Goal: Task Accomplishment & Management: Complete application form

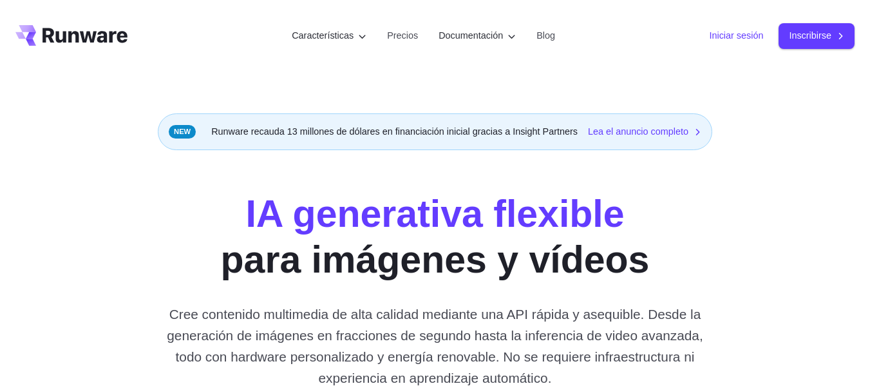
drag, startPoint x: 0, startPoint y: 0, endPoint x: 731, endPoint y: 37, distance: 731.4
click at [730, 37] on font "Iniciar sesión" at bounding box center [736, 35] width 54 height 10
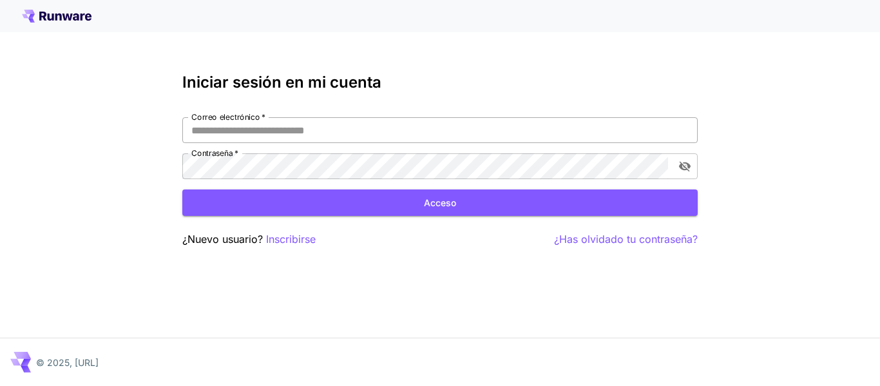
click at [557, 134] on input "Correo electrónico   *" at bounding box center [439, 130] width 515 height 26
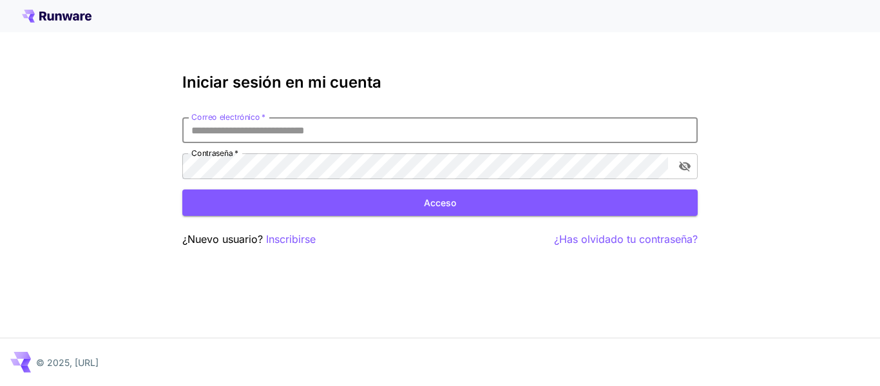
type input "*"
click at [300, 242] on font "Inscribirse" at bounding box center [291, 239] width 50 height 13
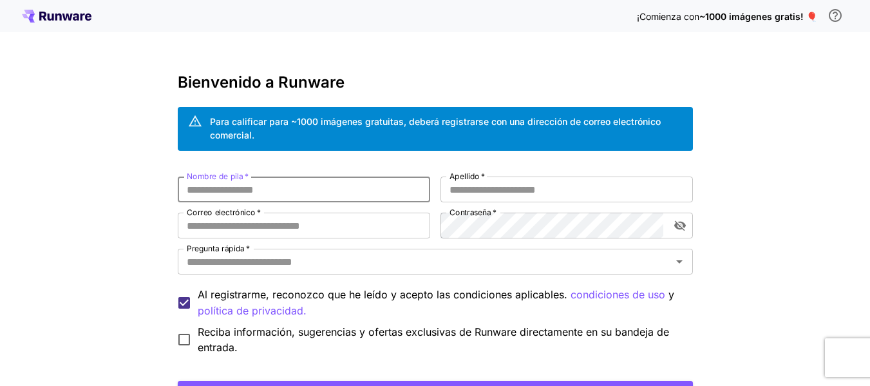
click at [361, 194] on input "Nombre de pila   *" at bounding box center [304, 190] width 253 height 26
type input "**********"
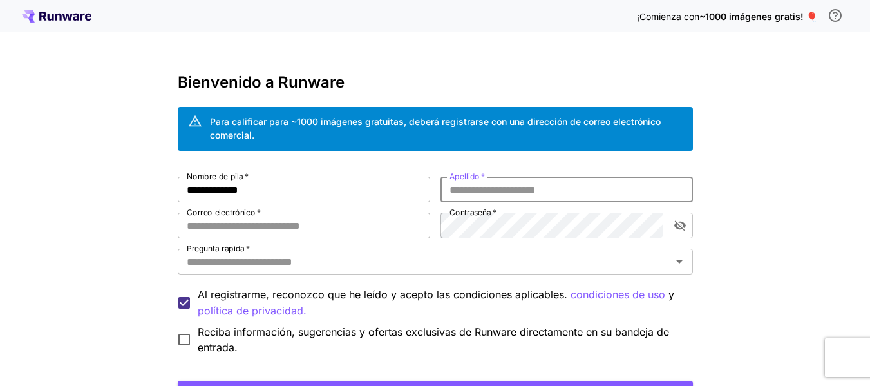
click at [490, 185] on input "Apellido   *" at bounding box center [567, 190] width 253 height 26
type input "*********"
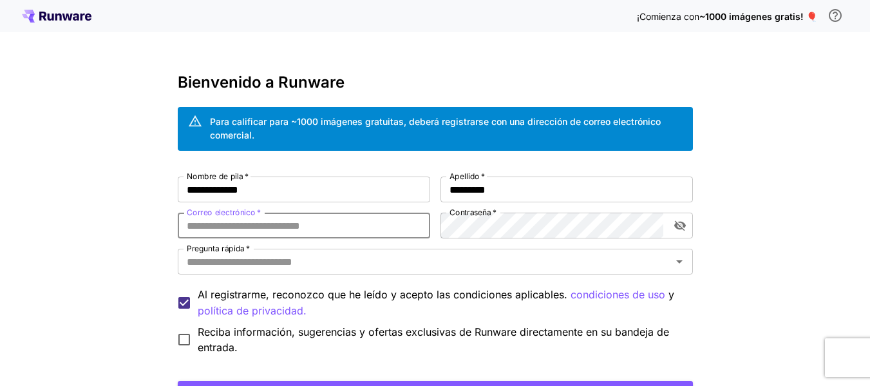
click at [417, 231] on input "Correo electrónico   *" at bounding box center [304, 226] width 253 height 26
type input "**********"
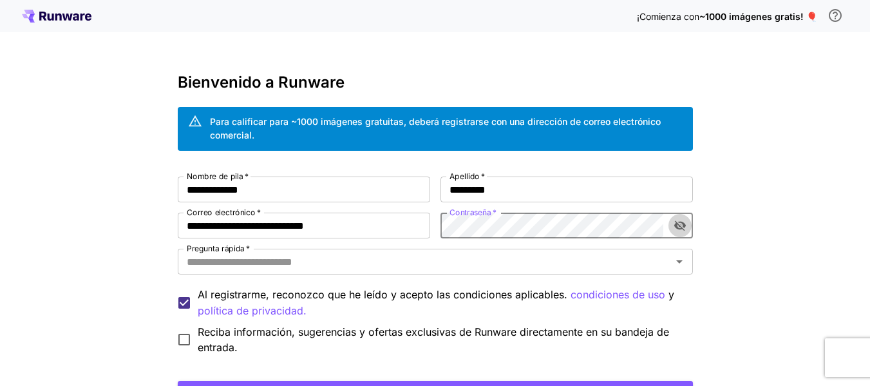
click at [681, 227] on icon "alternar visibilidad de contraseña" at bounding box center [680, 226] width 12 height 10
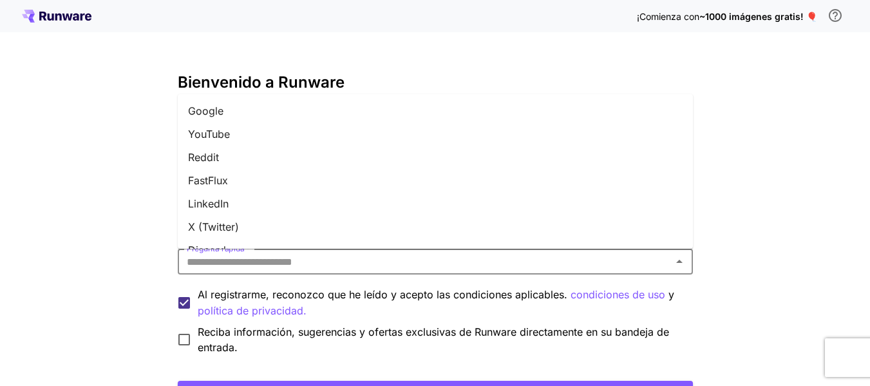
click at [495, 269] on input "Pregunta rápida   *" at bounding box center [425, 262] width 486 height 18
click at [513, 110] on li "Google" at bounding box center [435, 110] width 515 height 23
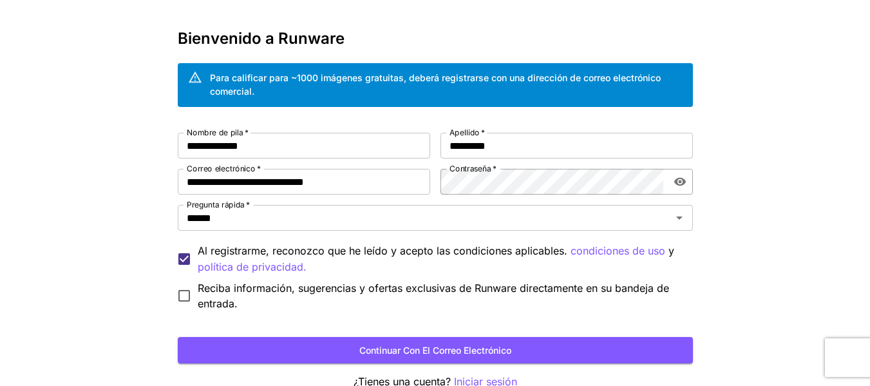
scroll to position [64, 0]
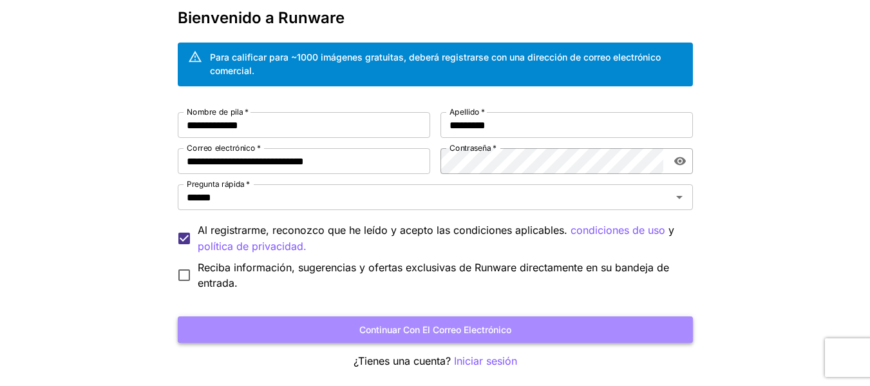
click at [488, 332] on font "Continuar con el correo electrónico" at bounding box center [435, 329] width 152 height 11
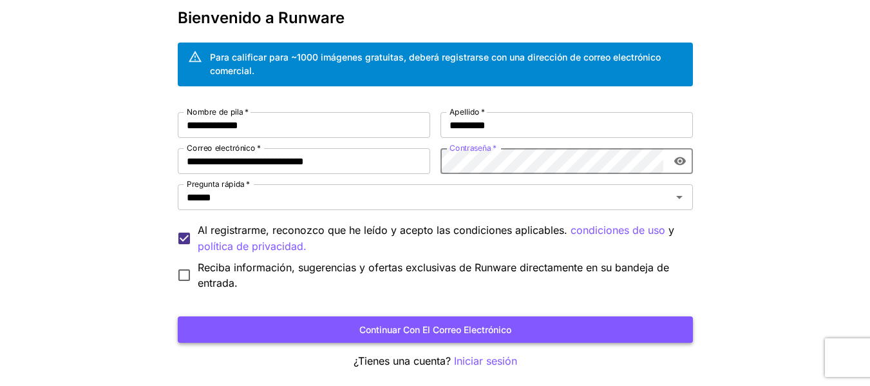
click at [491, 334] on font "Continuar con el correo electrónico" at bounding box center [435, 329] width 152 height 11
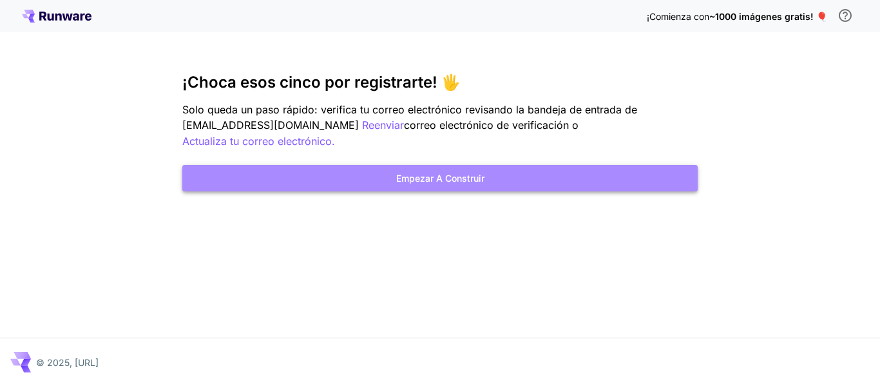
click at [555, 182] on button "Empezar a construir" at bounding box center [439, 178] width 515 height 26
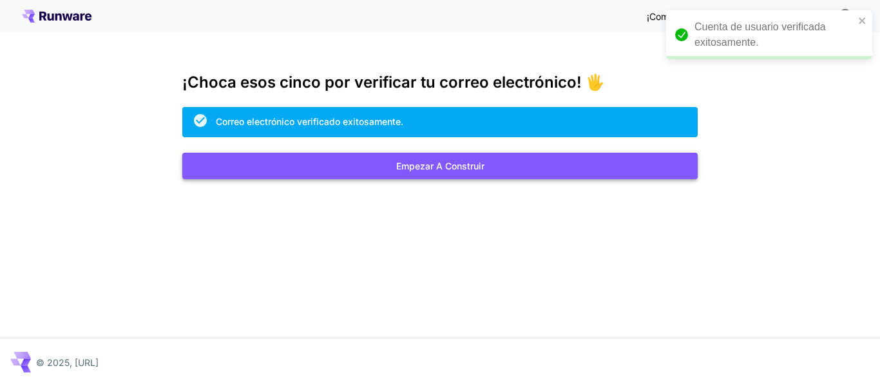
click at [455, 166] on font "Empezar a construir" at bounding box center [440, 165] width 88 height 11
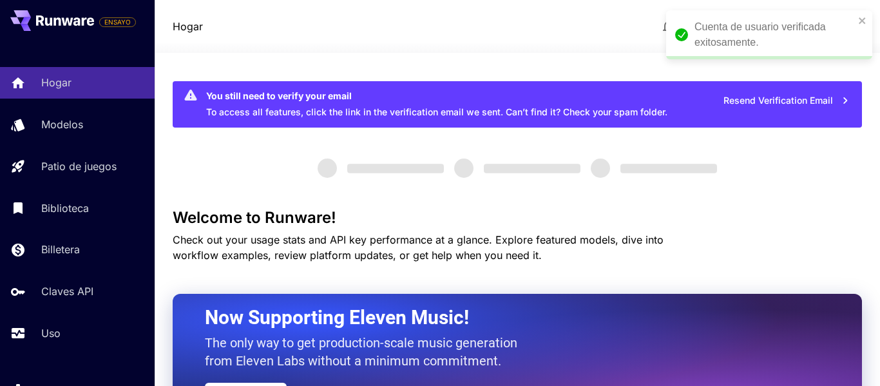
click at [863, 23] on div "Hogar Quedan $0,05 créditos Relaciones públicas" at bounding box center [517, 26] width 725 height 53
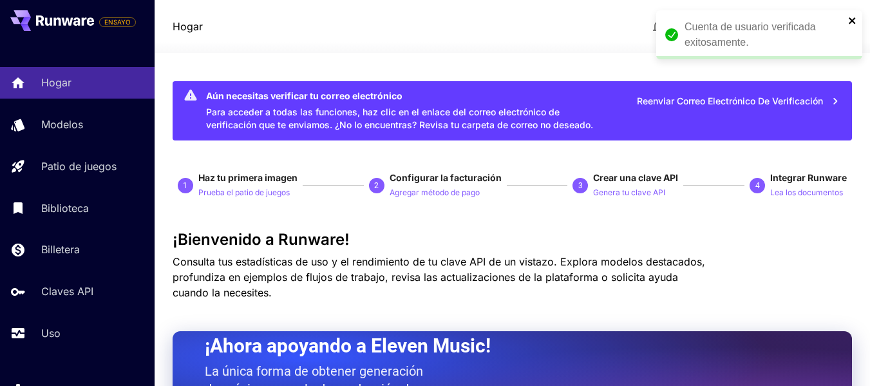
click at [848, 24] on icon "cerca" at bounding box center [852, 20] width 9 height 10
